Goal: Task Accomplishment & Management: Use online tool/utility

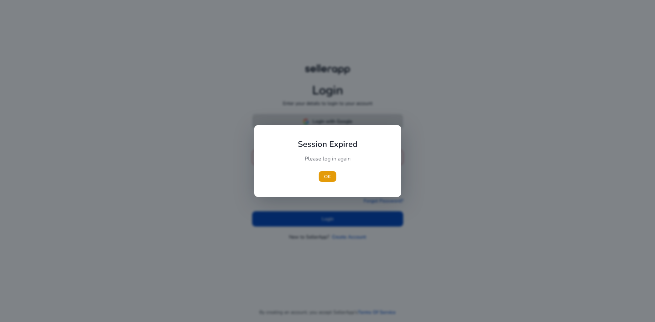
click at [328, 123] on body "Login Enter your details to login to your account Login with Google or mail Ema…" at bounding box center [327, 161] width 655 height 322
click at [325, 174] on span "OK" at bounding box center [327, 176] width 7 height 7
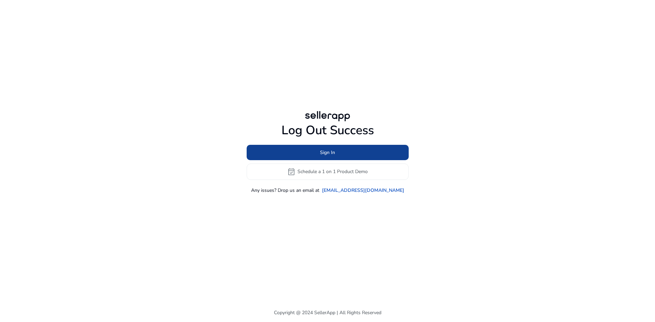
click at [327, 154] on span "Sign In" at bounding box center [327, 152] width 15 height 7
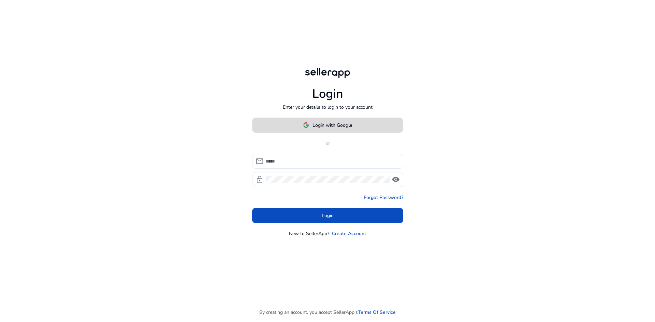
click at [328, 121] on span at bounding box center [327, 125] width 150 height 16
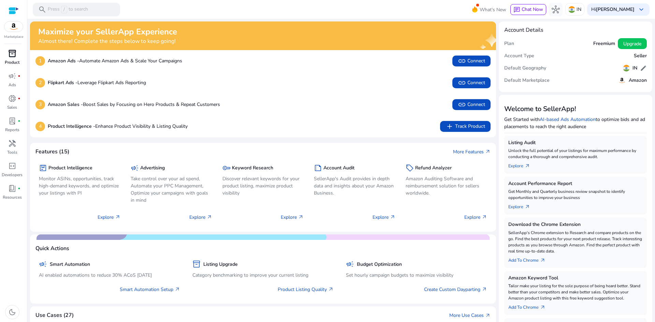
click at [11, 54] on span "inventory_2" at bounding box center [12, 53] width 8 height 8
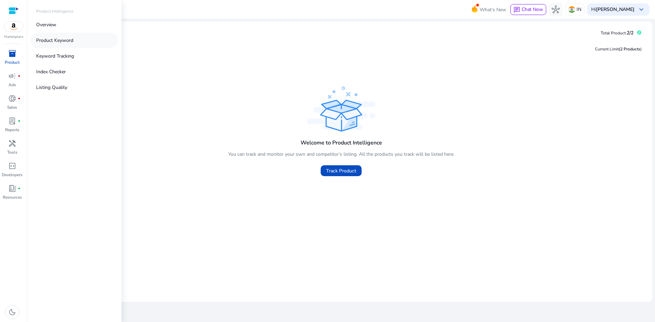
click at [64, 39] on p "Product Keyword" at bounding box center [54, 40] width 37 height 7
